Goal: Check status

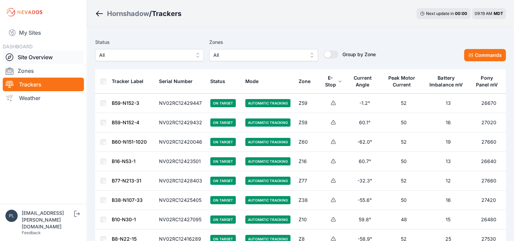
click at [49, 57] on link "Site Overview" at bounding box center [43, 57] width 81 height 14
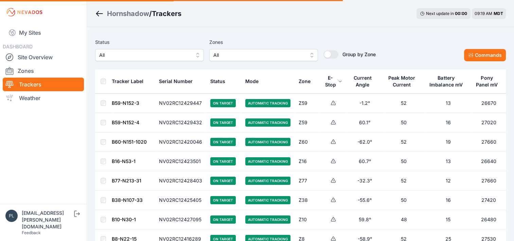
click at [159, 54] on span "All" at bounding box center [144, 55] width 91 height 8
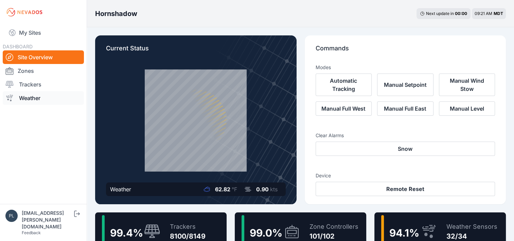
drag, startPoint x: 50, startPoint y: 88, endPoint x: 74, endPoint y: 95, distance: 25.1
click at [50, 88] on link "Trackers" at bounding box center [43, 85] width 81 height 14
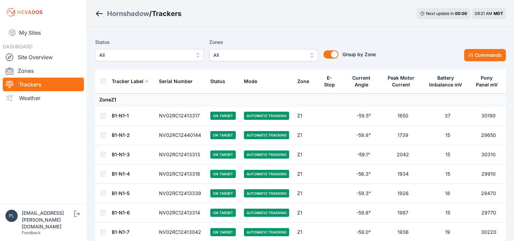
click at [190, 53] on span "All" at bounding box center [144, 55] width 91 height 8
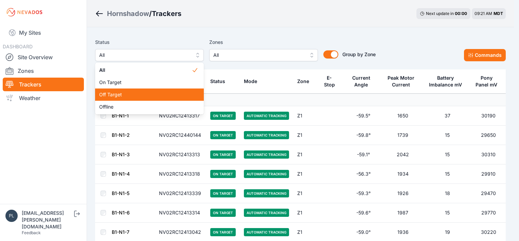
click at [176, 95] on span "Off Target" at bounding box center [145, 94] width 92 height 7
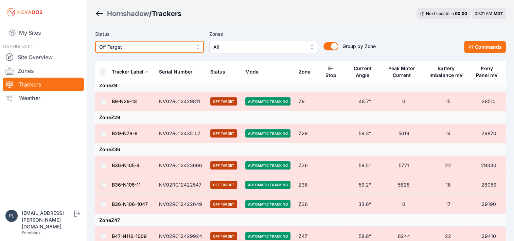
scroll to position [34, 0]
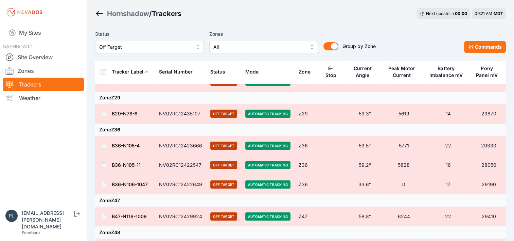
click at [126, 146] on link "B36-N105-4" at bounding box center [126, 145] width 28 height 6
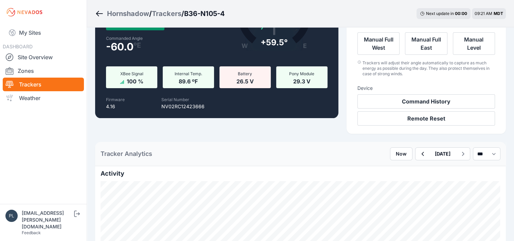
scroll to position [68, 0]
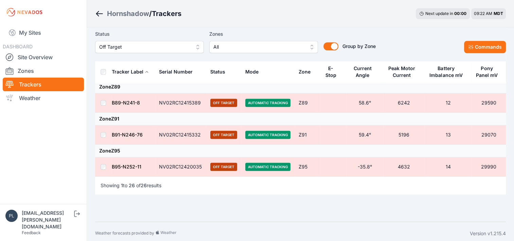
scroll to position [648, 0]
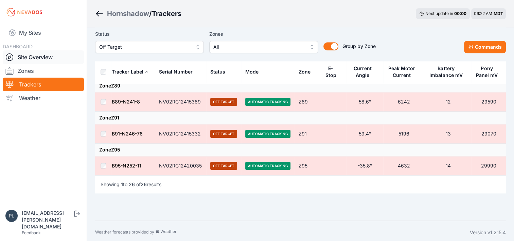
click at [51, 55] on link "Site Overview" at bounding box center [43, 57] width 81 height 14
